Goal: Download file/media

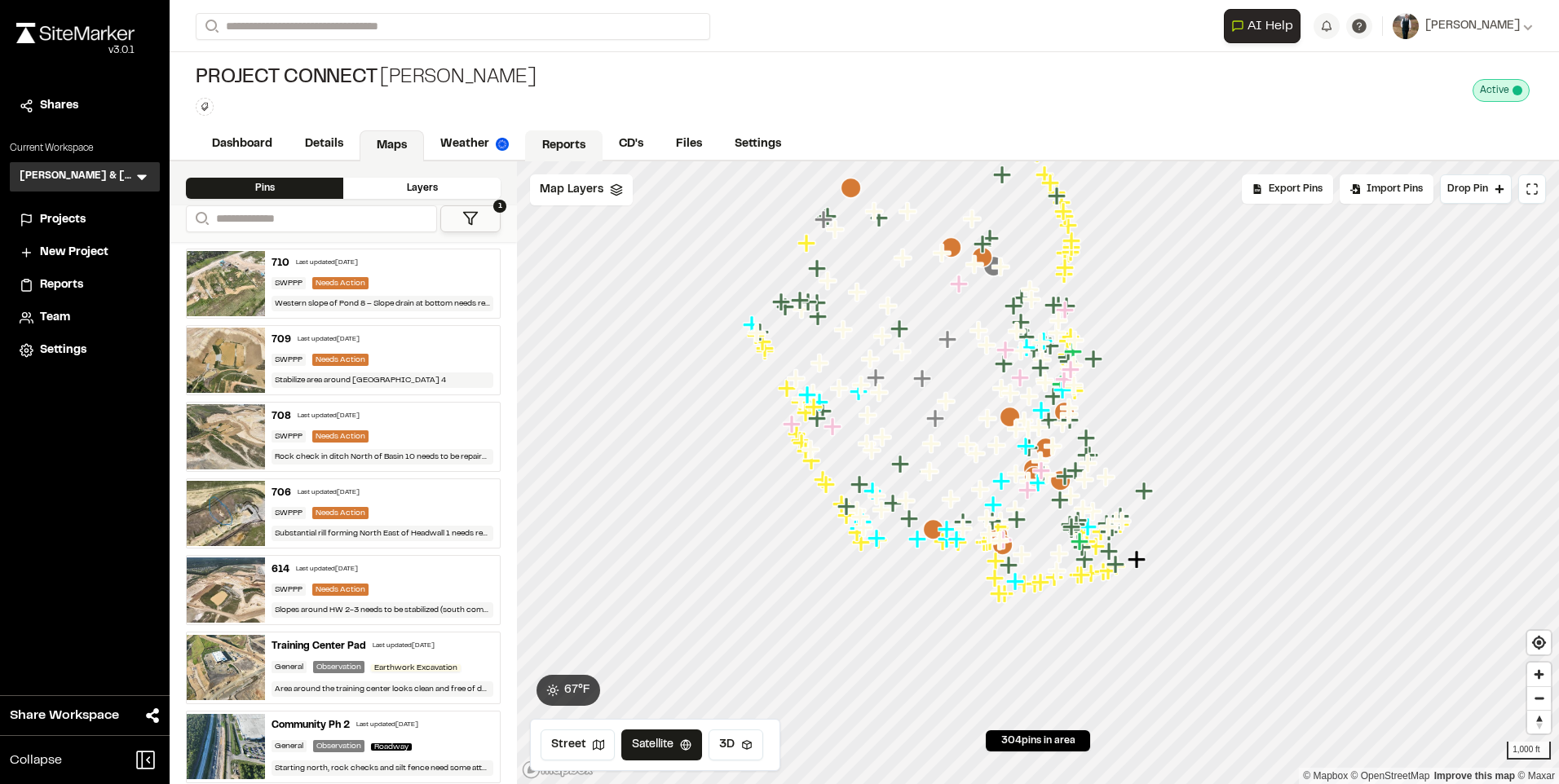
click at [541, 147] on link "Reports" at bounding box center [563, 145] width 77 height 31
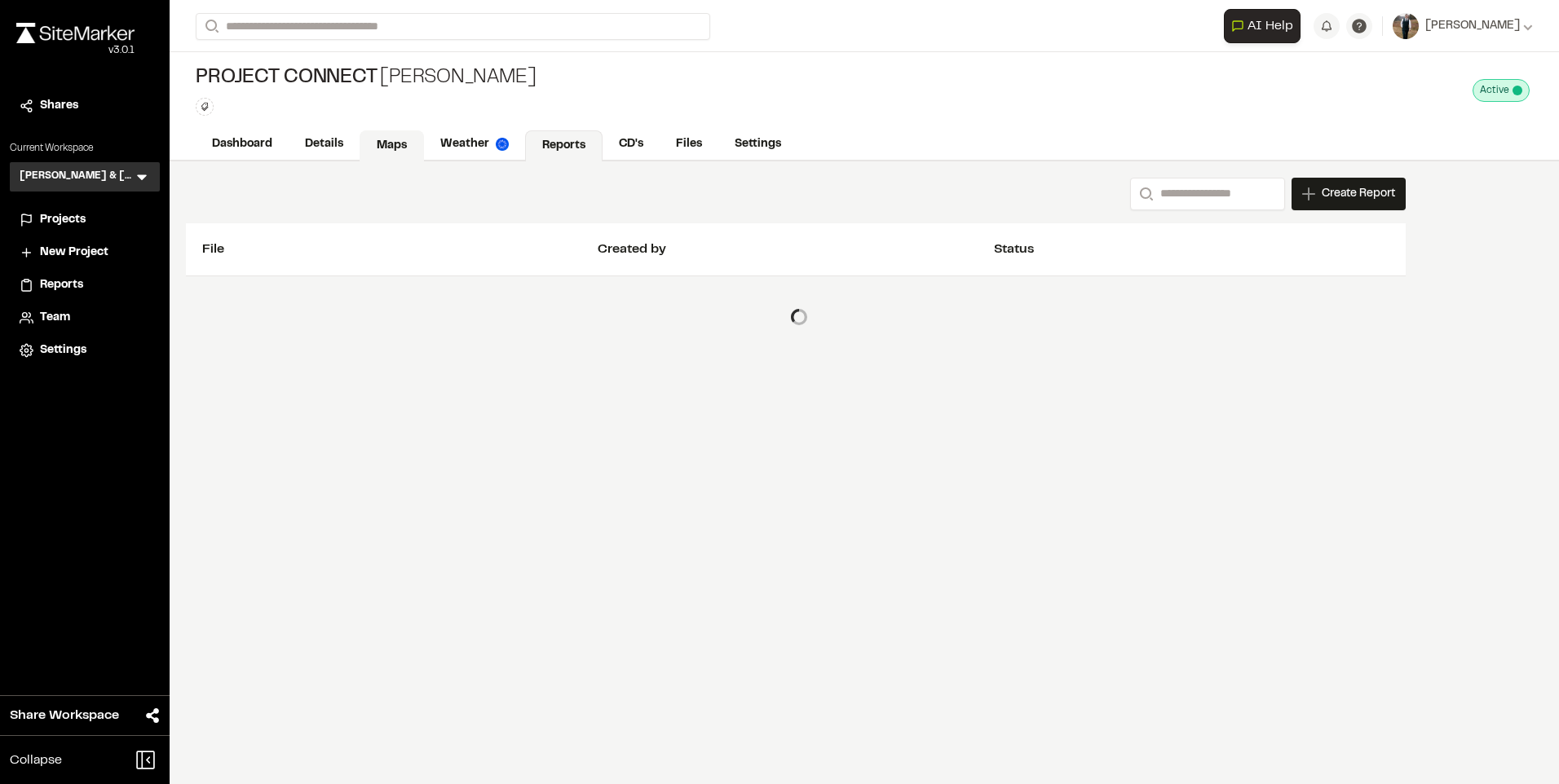
click at [410, 144] on link "Maps" at bounding box center [392, 145] width 65 height 31
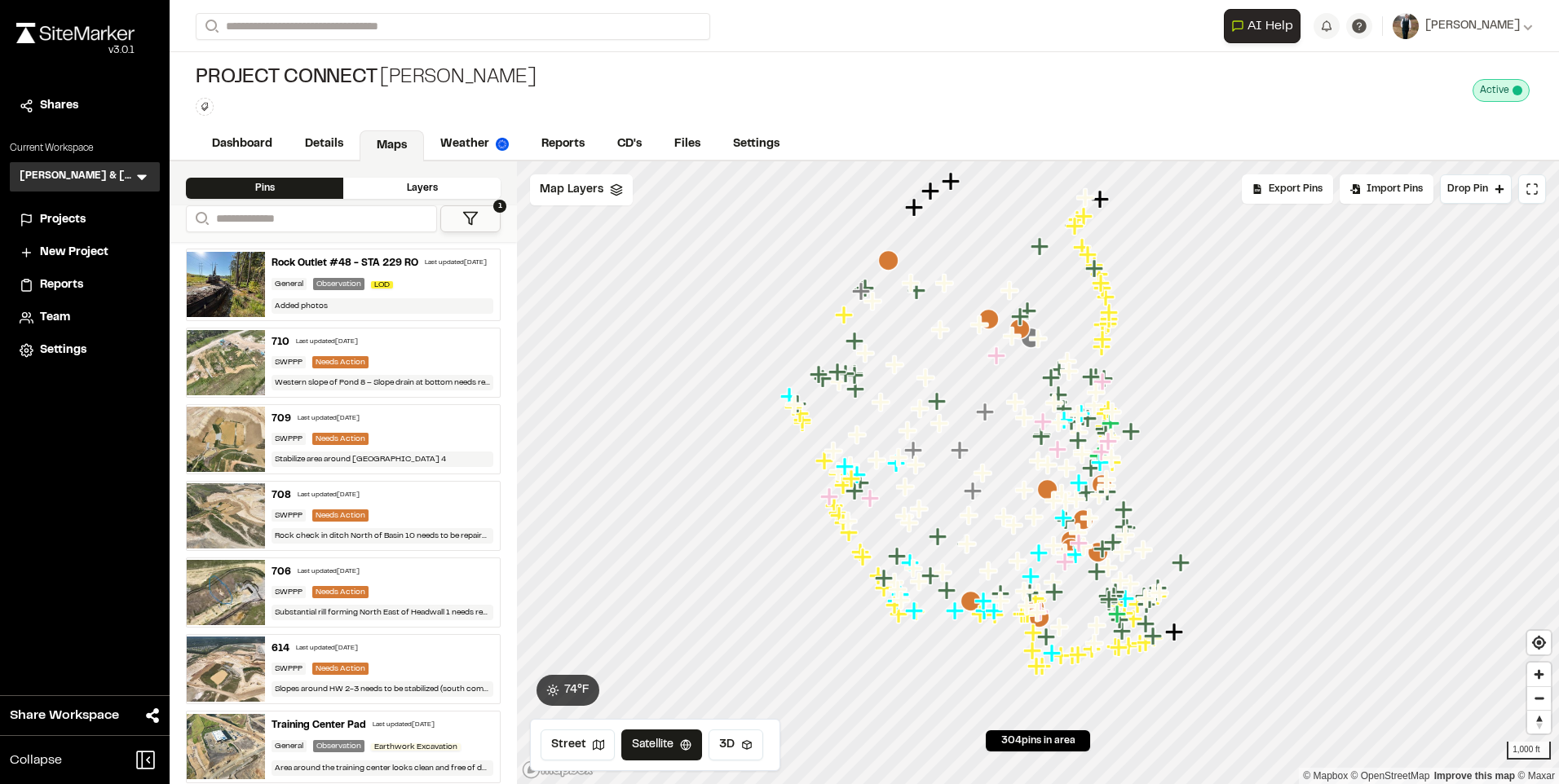
click at [389, 257] on div "Rock Outlet #48 - STA 229 RO" at bounding box center [345, 262] width 146 height 14
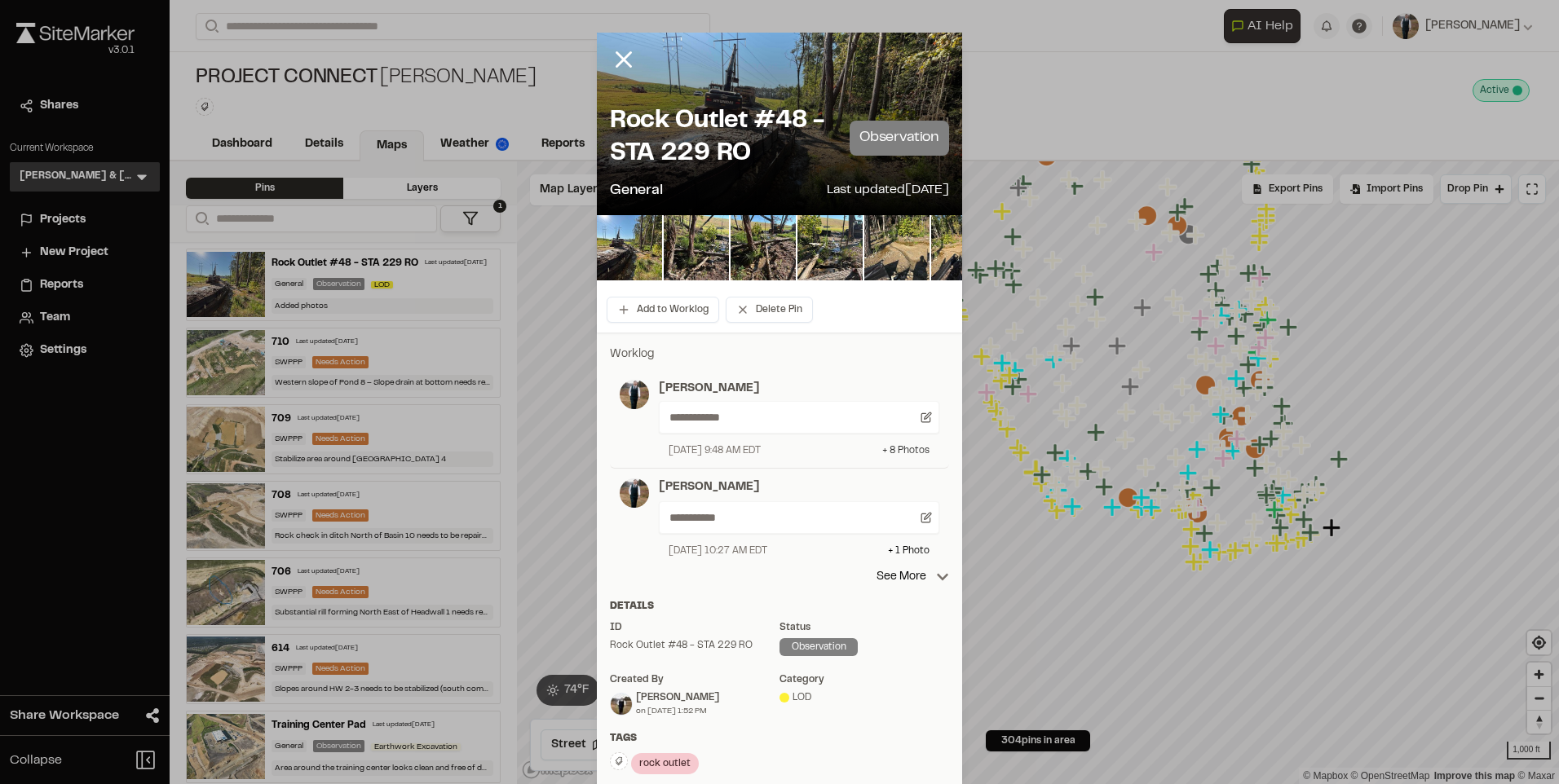
click at [903, 451] on div "+ 8 Photo s" at bounding box center [906, 450] width 48 height 14
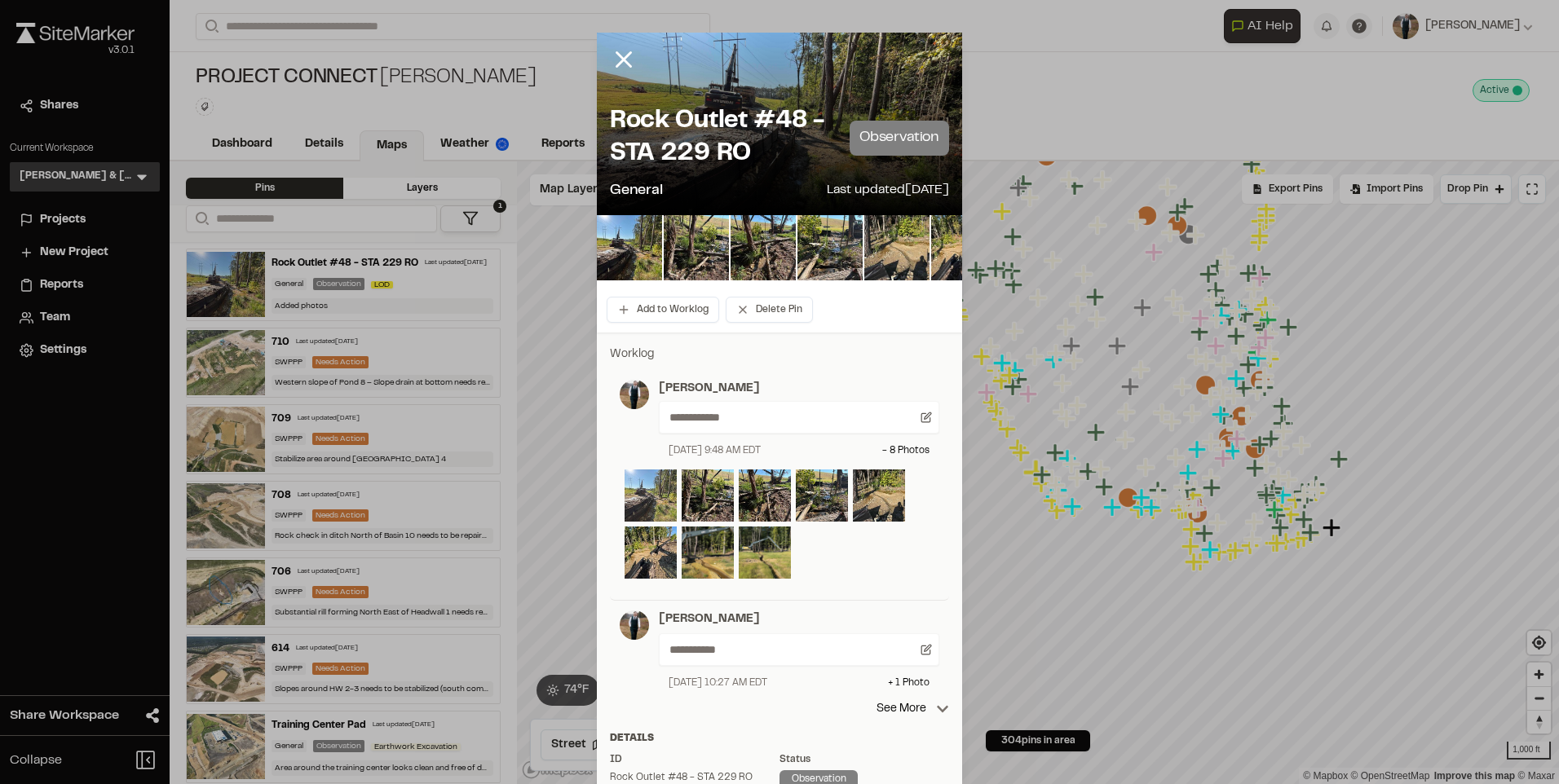
click at [650, 487] on img at bounding box center [650, 495] width 52 height 52
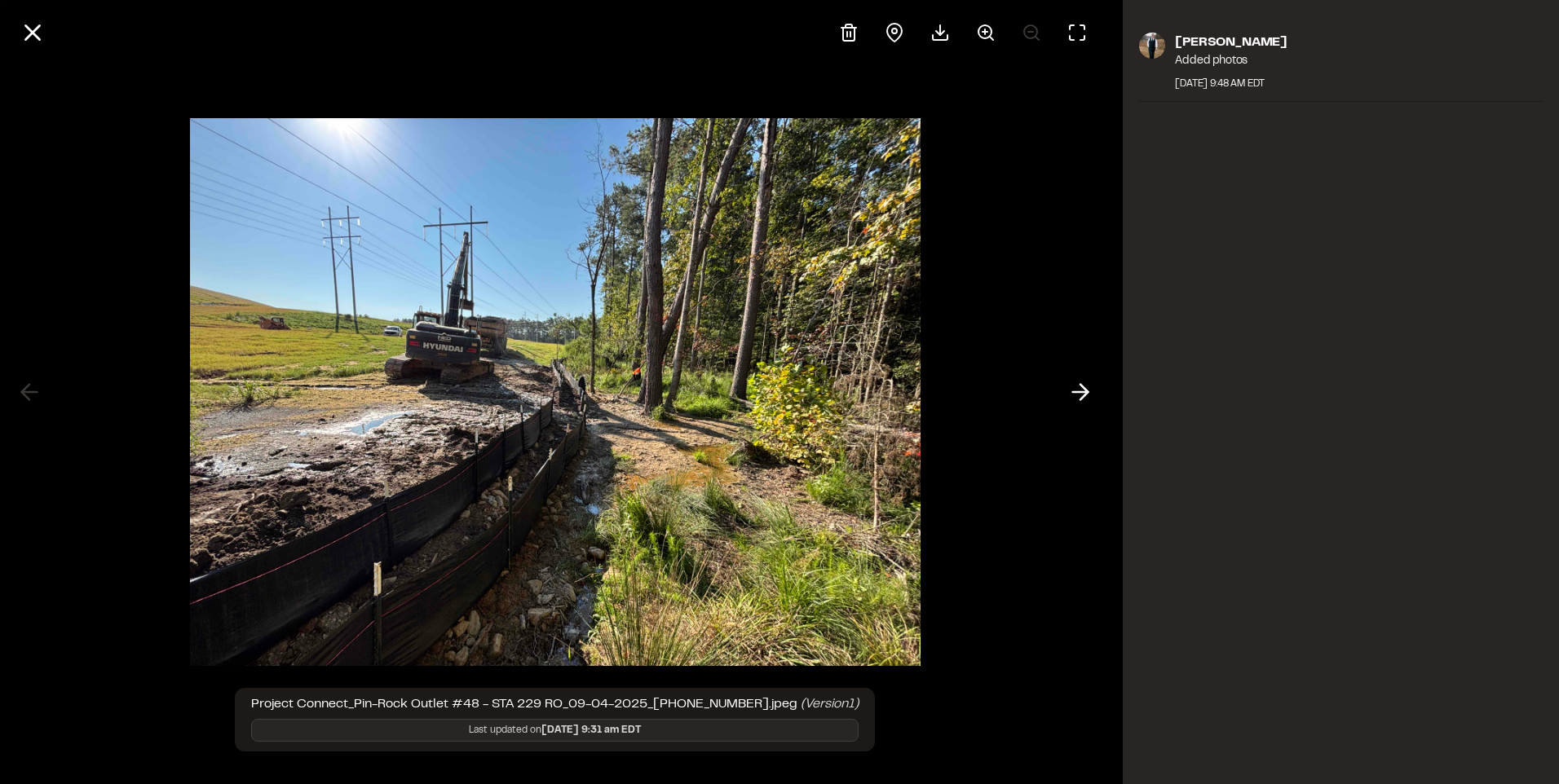
click at [2, 34] on div at bounding box center [554, 32] width 1109 height 66
click at [48, 16] on div at bounding box center [554, 32] width 1109 height 66
click at [46, 22] on icon at bounding box center [32, 32] width 28 height 28
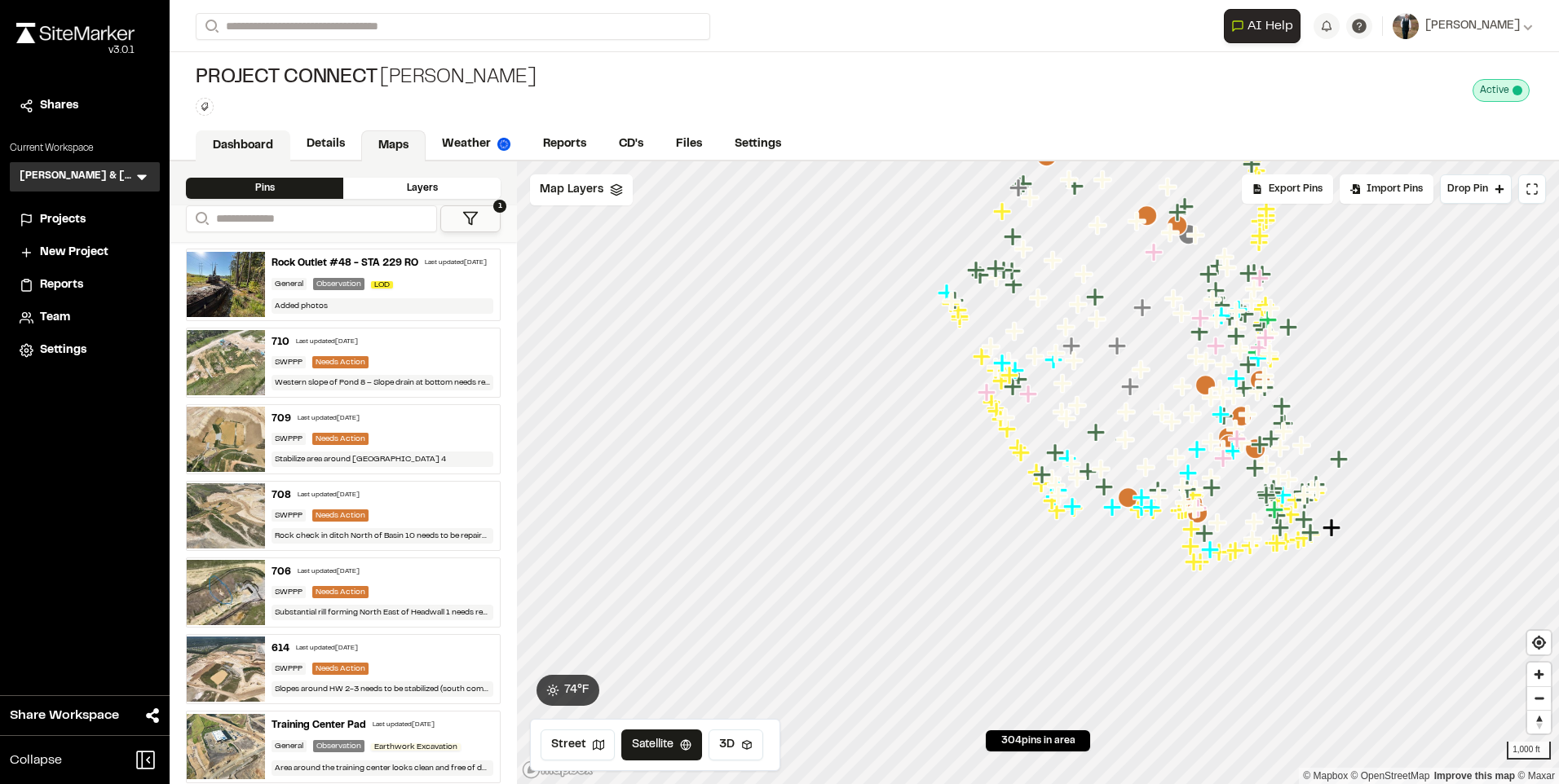
click at [255, 133] on link "Dashboard" at bounding box center [243, 145] width 95 height 31
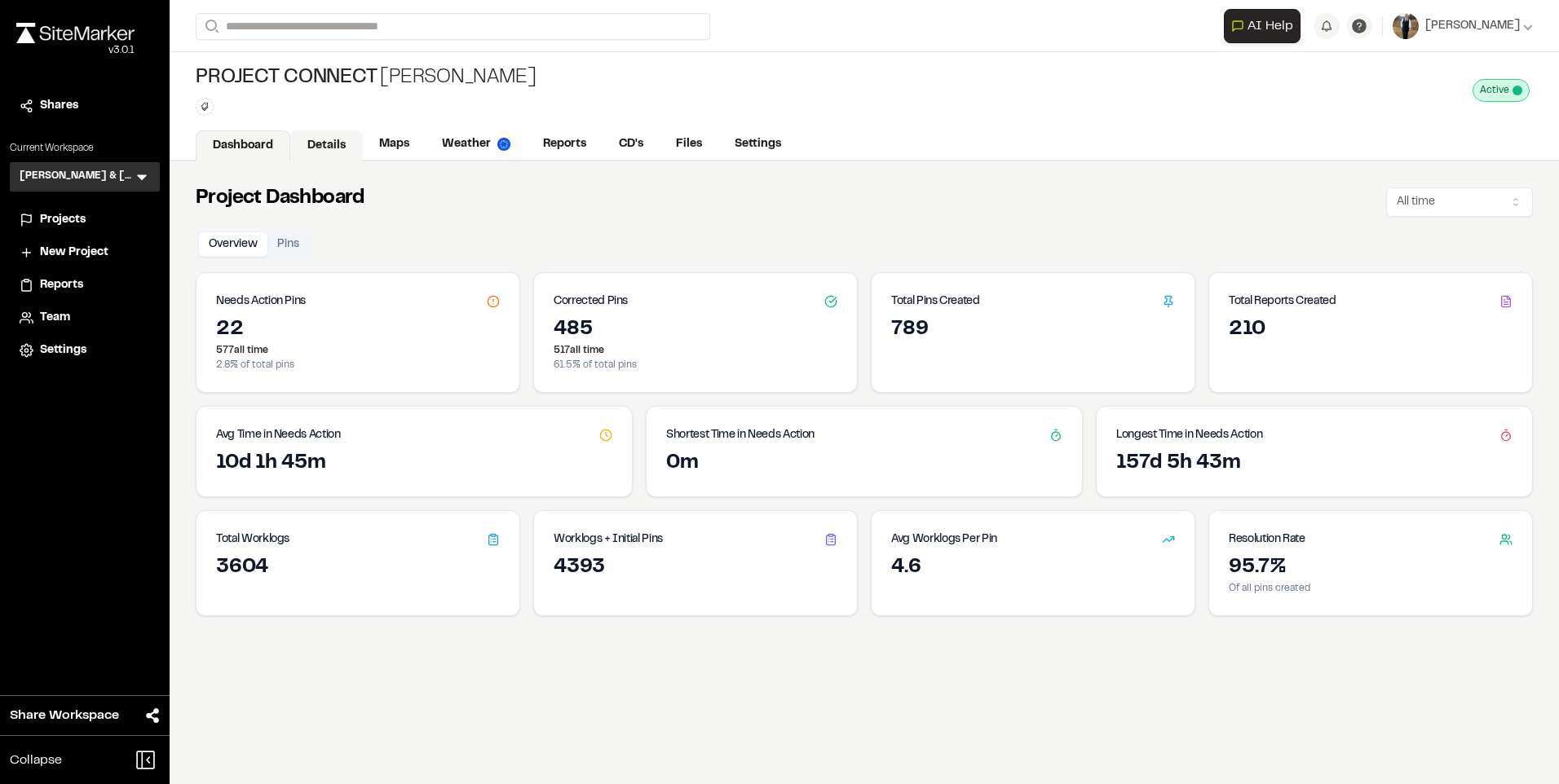
click at [336, 158] on link "Details" at bounding box center [326, 145] width 72 height 31
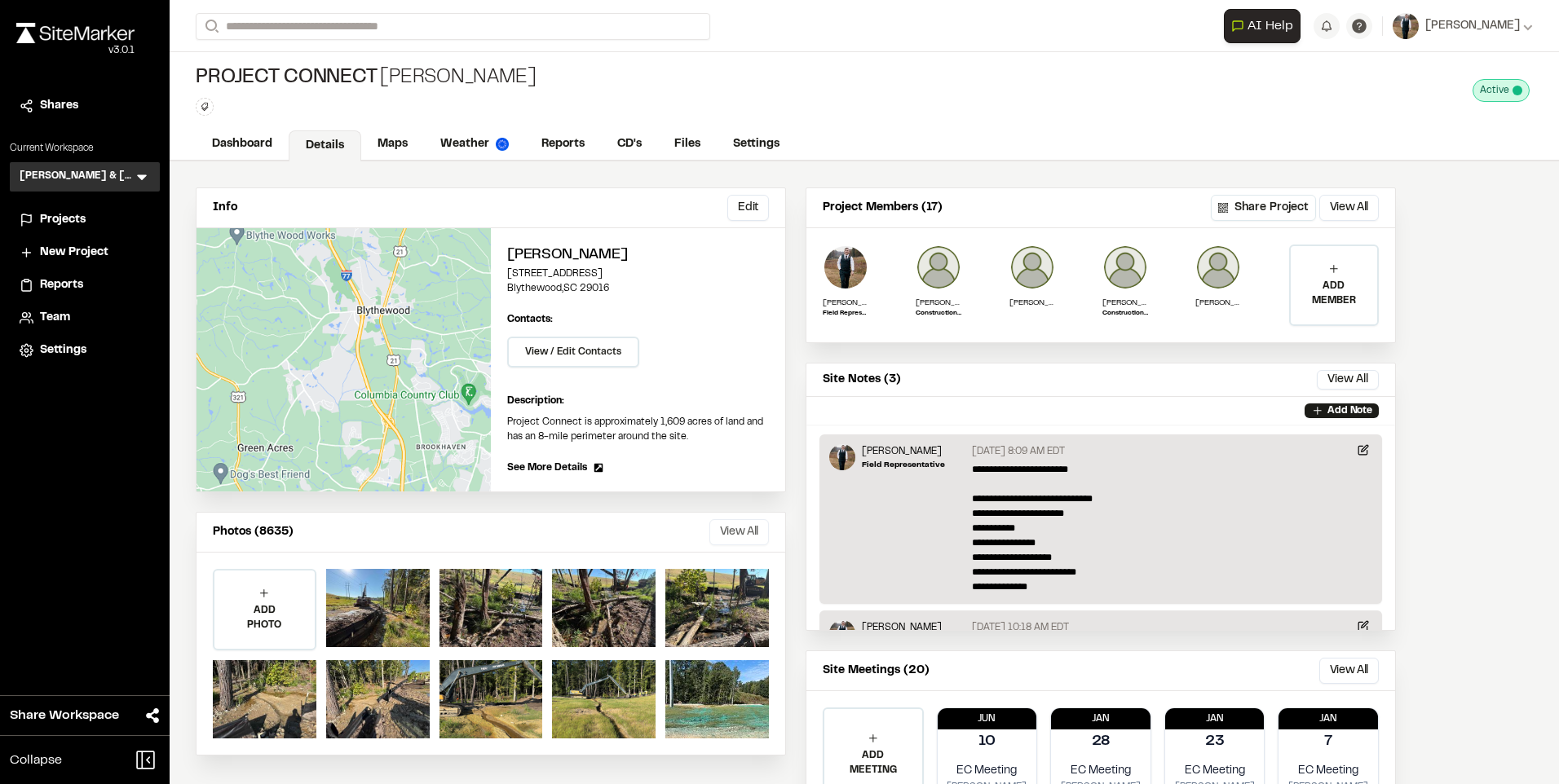
click at [739, 533] on button "View All" at bounding box center [739, 531] width 60 height 26
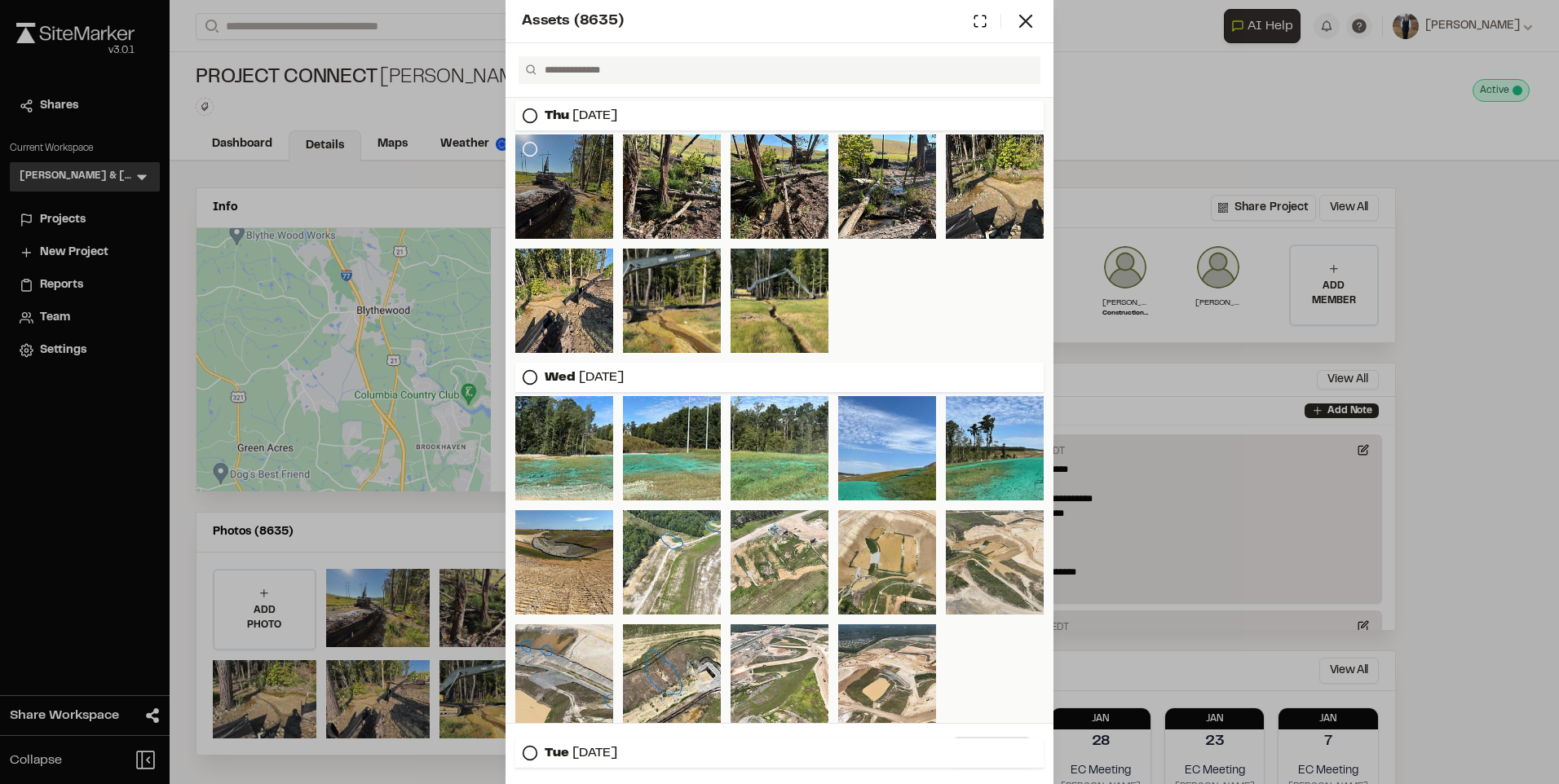
click at [531, 147] on icon at bounding box center [529, 148] width 16 height 16
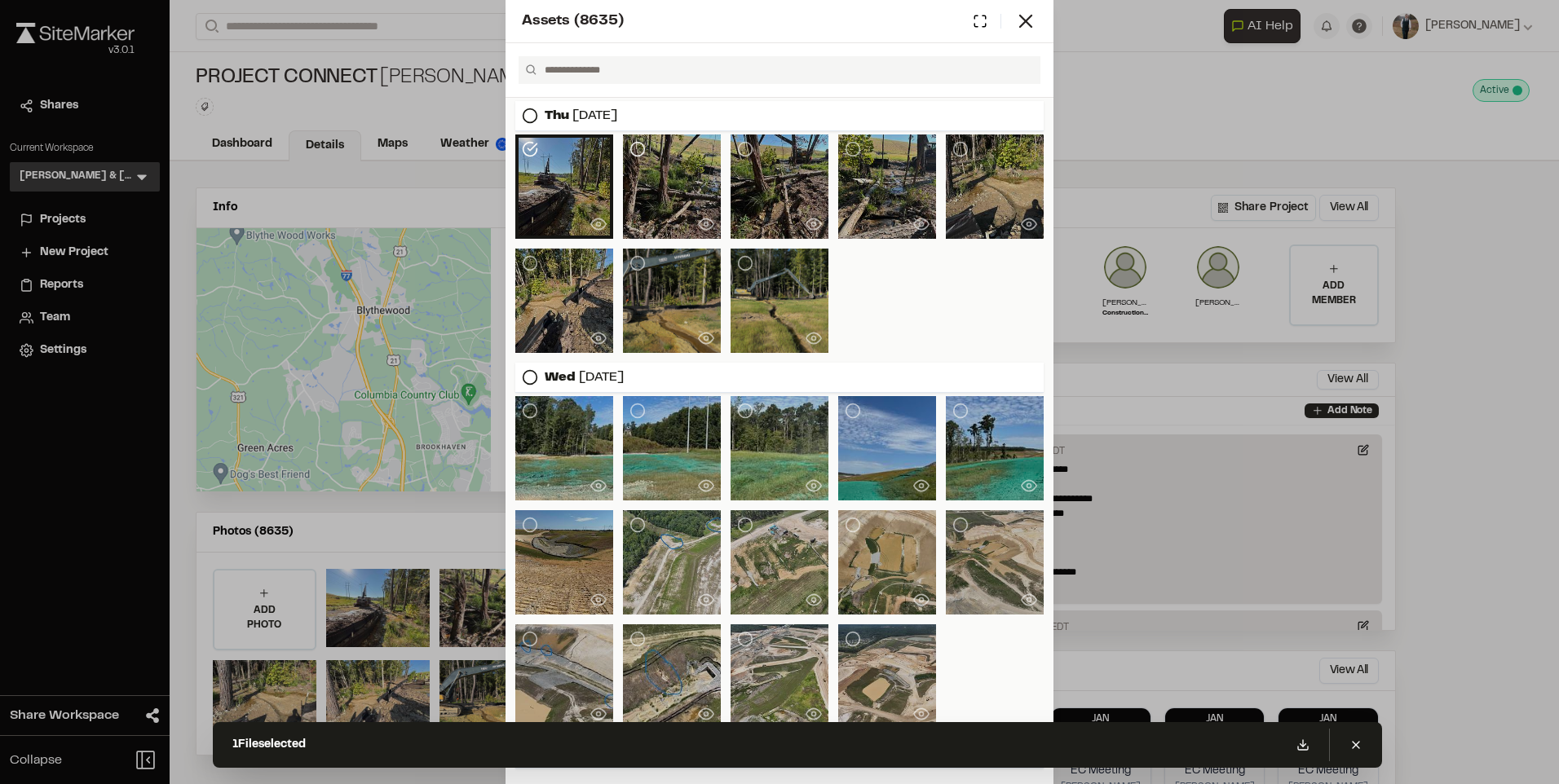
click at [639, 141] on icon at bounding box center [637, 148] width 16 height 16
click at [739, 143] on circle at bounding box center [745, 149] width 14 height 14
click at [838, 142] on div at bounding box center [887, 187] width 98 height 105
click at [950, 141] on div at bounding box center [994, 187] width 98 height 105
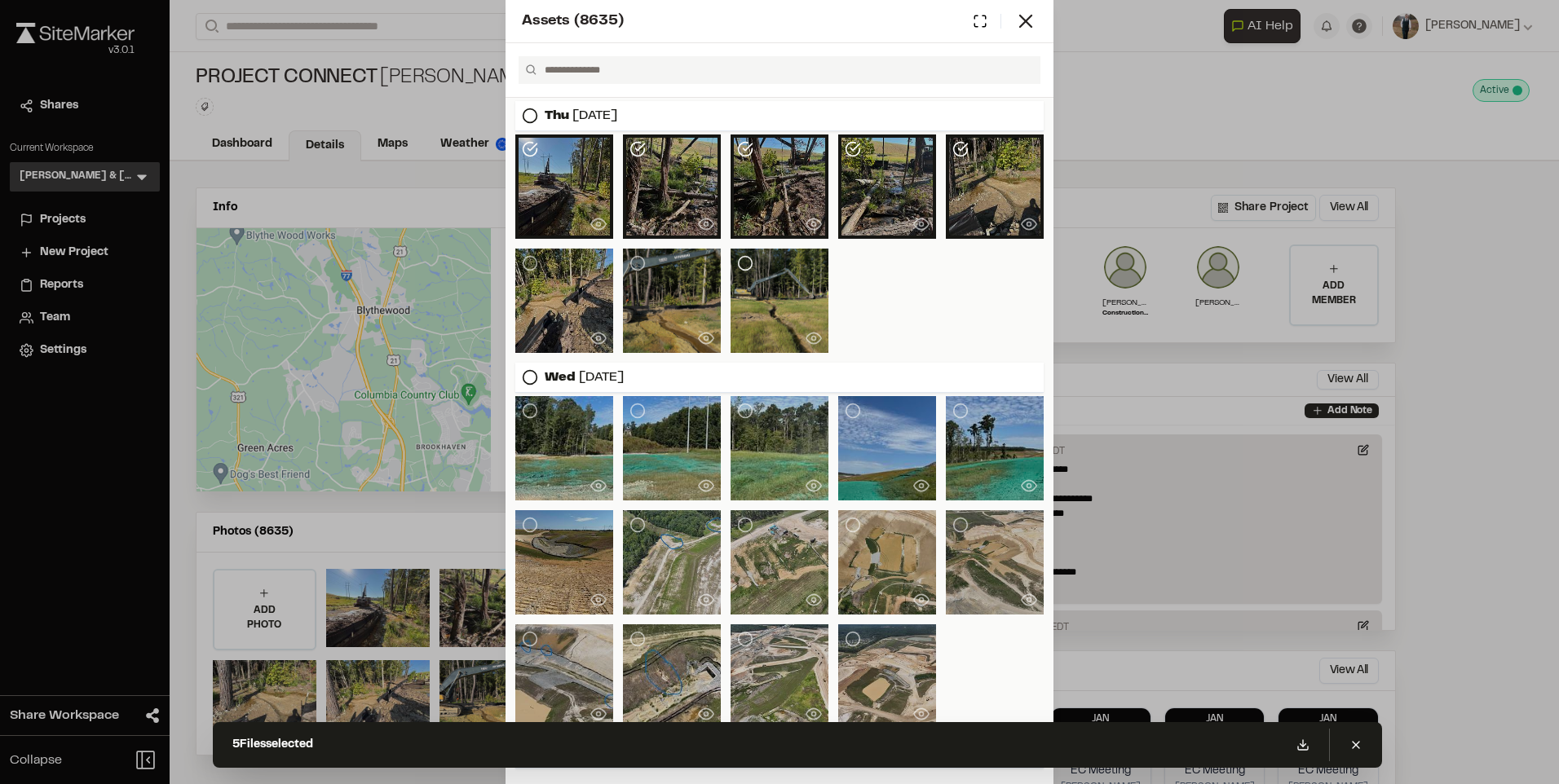
click at [741, 258] on icon at bounding box center [744, 262] width 16 height 16
click at [632, 260] on icon at bounding box center [637, 262] width 16 height 16
click at [532, 256] on icon at bounding box center [529, 262] width 16 height 16
click at [1303, 741] on line at bounding box center [1303, 743] width 0 height 7
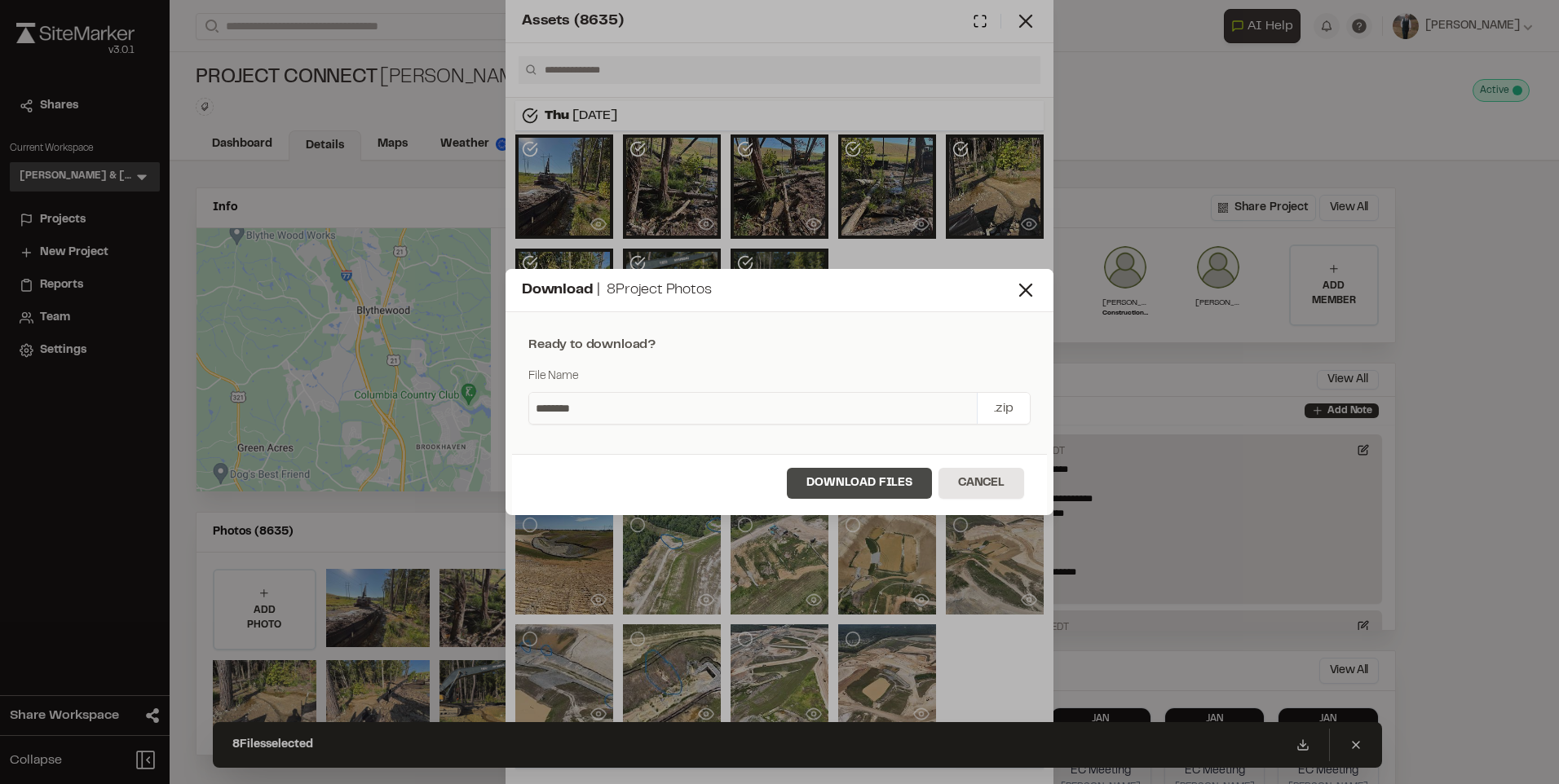
click at [867, 480] on button "Download Files" at bounding box center [859, 483] width 145 height 31
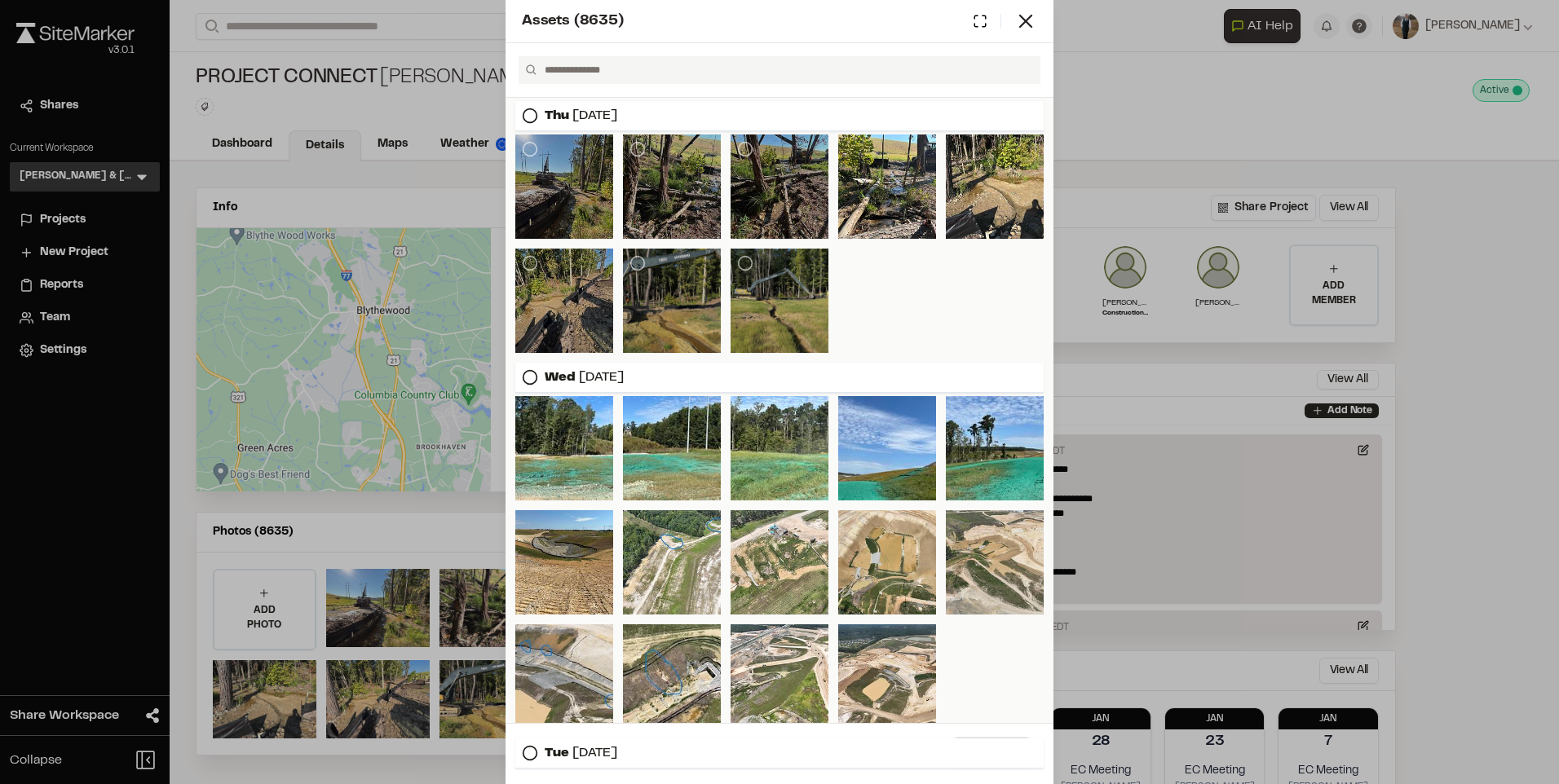
click at [427, 282] on div "Assets ( 8635 ) [DATE] [DATE] [DATE] [DATE] [DATE] Close Select Download Zoom t…" at bounding box center [780, 392] width 1559 height 784
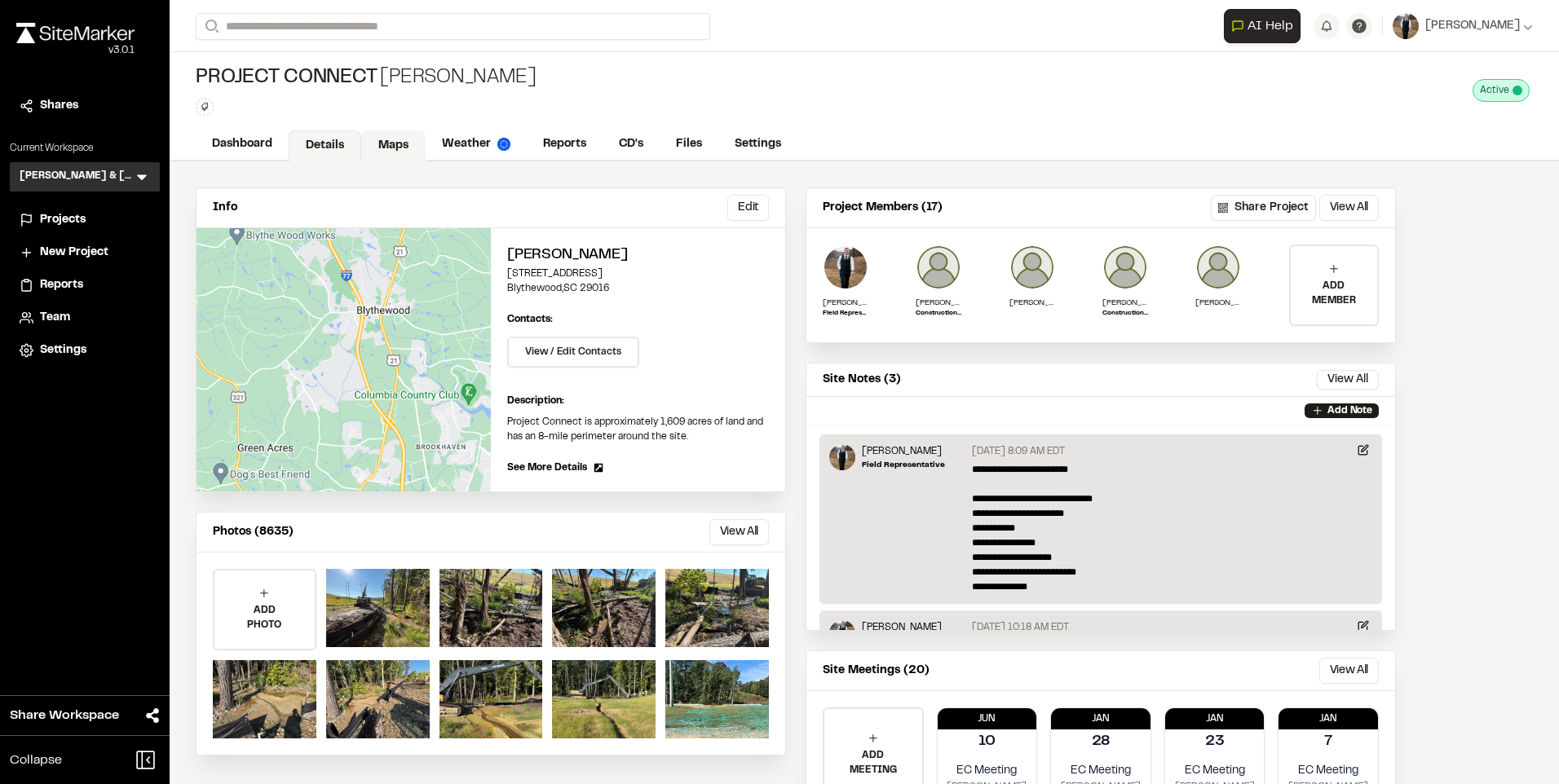
click at [368, 135] on link "Maps" at bounding box center [394, 145] width 65 height 31
